Goal: Find specific page/section: Find specific page/section

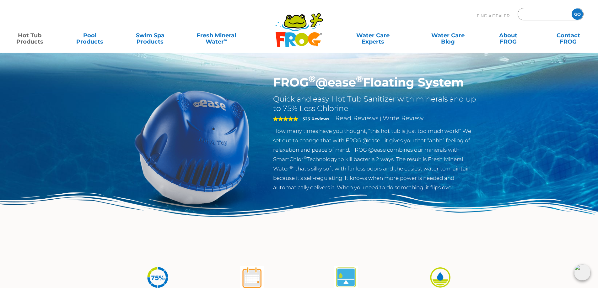
click at [549, 15] on input "Zip Code Form" at bounding box center [543, 14] width 42 height 9
type input "me12"
click at [571, 8] on input "GO" at bounding box center [576, 13] width 11 height 11
click at [548, 13] on input "me12" at bounding box center [543, 14] width 42 height 9
